Goal: Find specific page/section: Find specific page/section

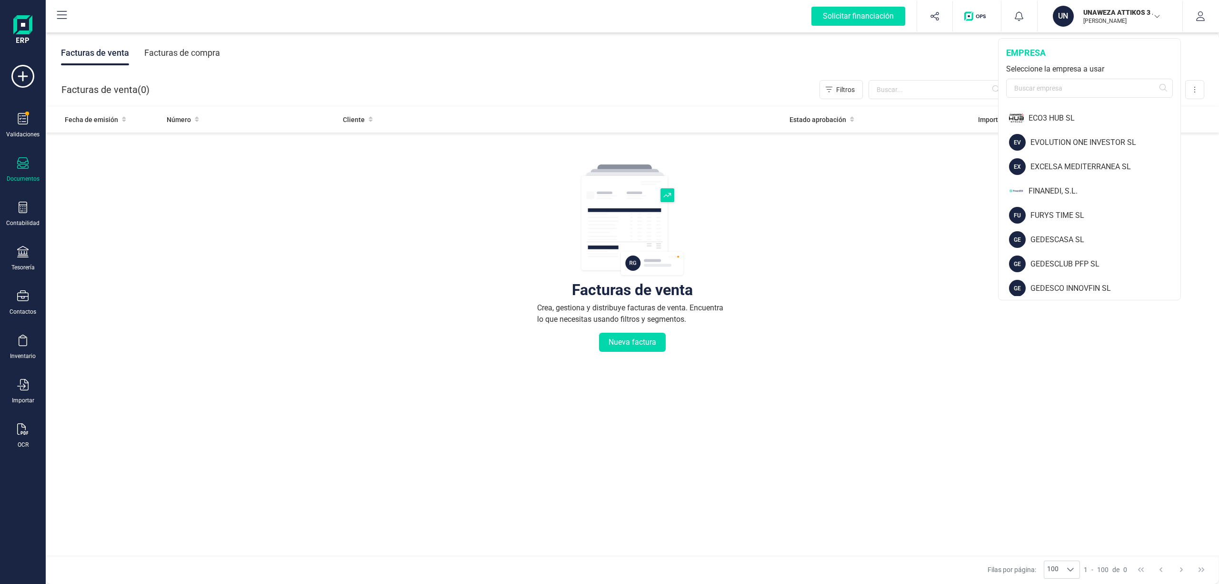
scroll to position [376, 0]
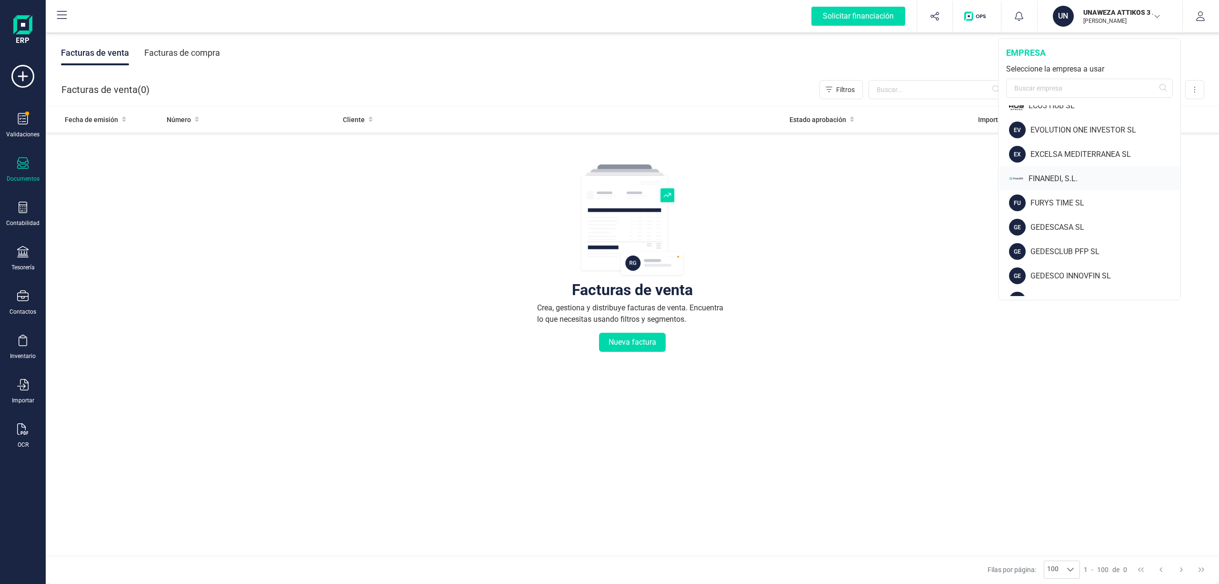
click at [1041, 174] on div "FINANEDI, S.L." at bounding box center [1105, 178] width 152 height 11
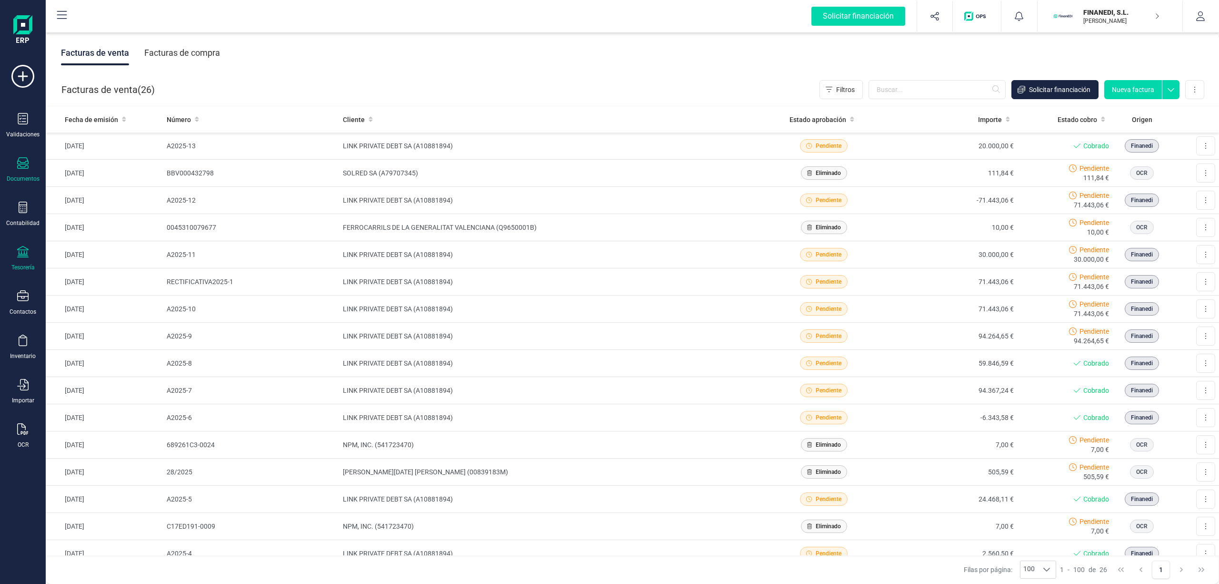
click at [24, 263] on div "Tesorería" at bounding box center [22, 267] width 23 height 8
click at [103, 161] on span "Cuentas bancarias" at bounding box center [116, 162] width 84 height 11
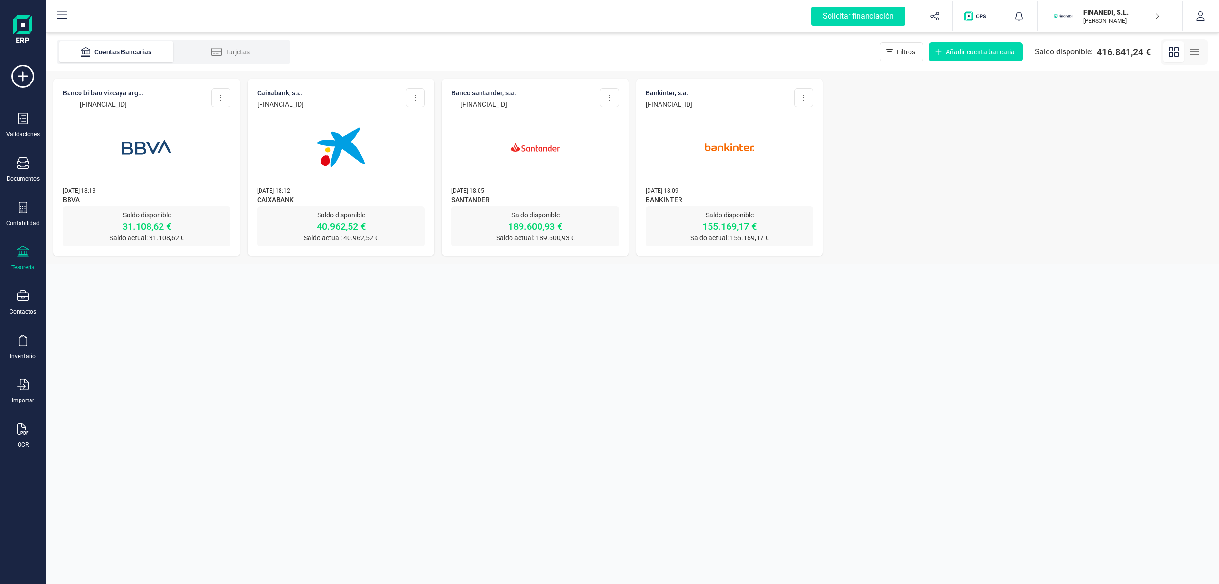
click at [1193, 49] on line "button" at bounding box center [1195, 49] width 9 height 0
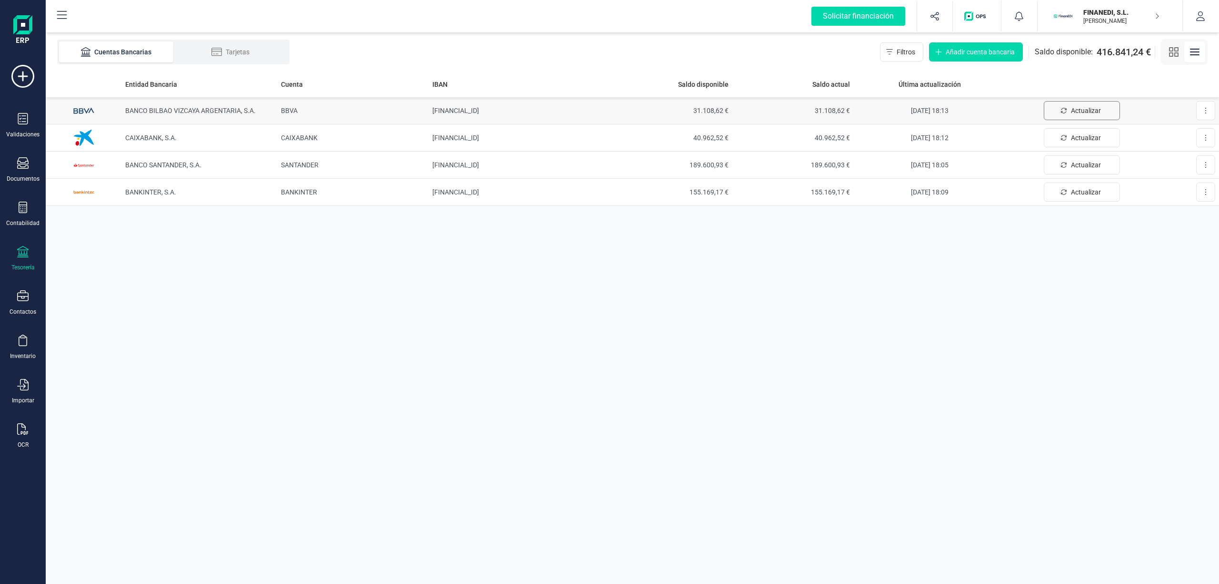
click at [1080, 107] on span "Actualizar" at bounding box center [1086, 111] width 30 height 10
click at [468, 111] on td "[FINANCIAL_ID]" at bounding box center [520, 110] width 182 height 27
